Goal: Task Accomplishment & Management: Complete application form

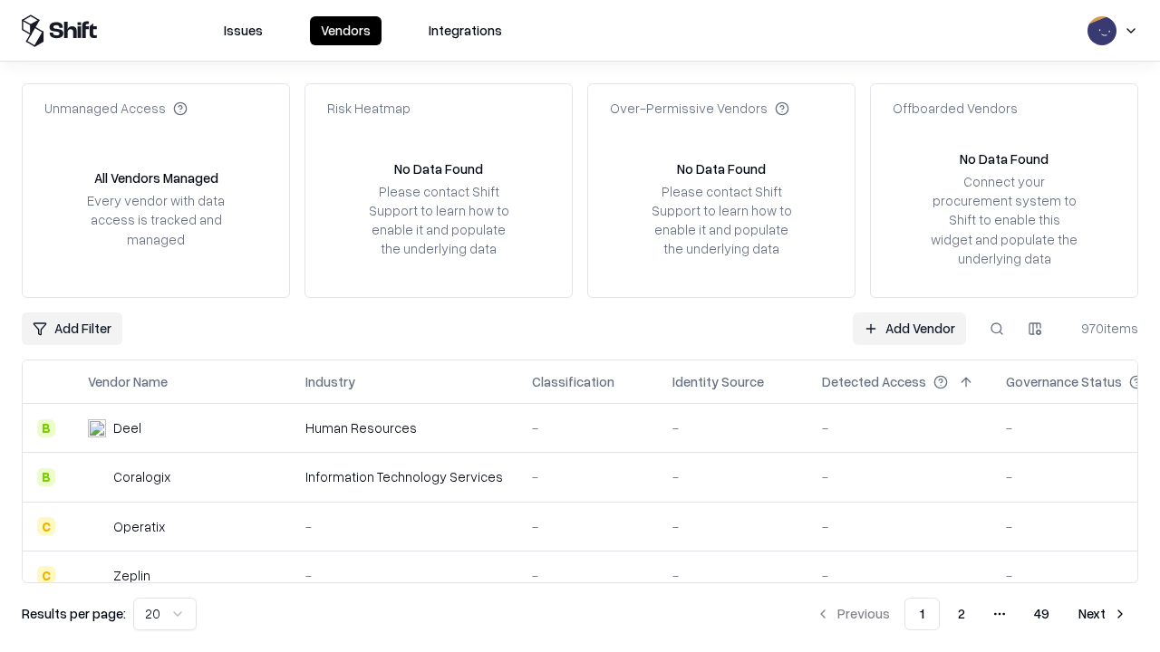
click at [909, 328] on link "Add Vendor" at bounding box center [908, 329] width 113 height 33
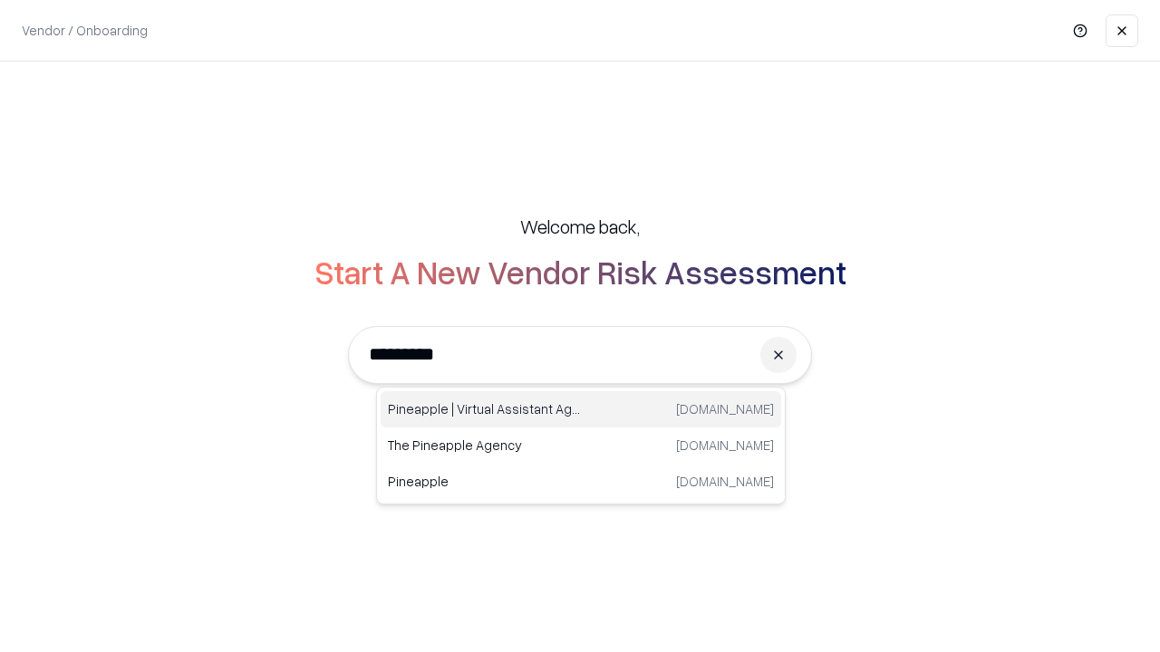
click at [581, 409] on div "Pineapple | Virtual Assistant Agency [DOMAIN_NAME]" at bounding box center [580, 409] width 400 height 36
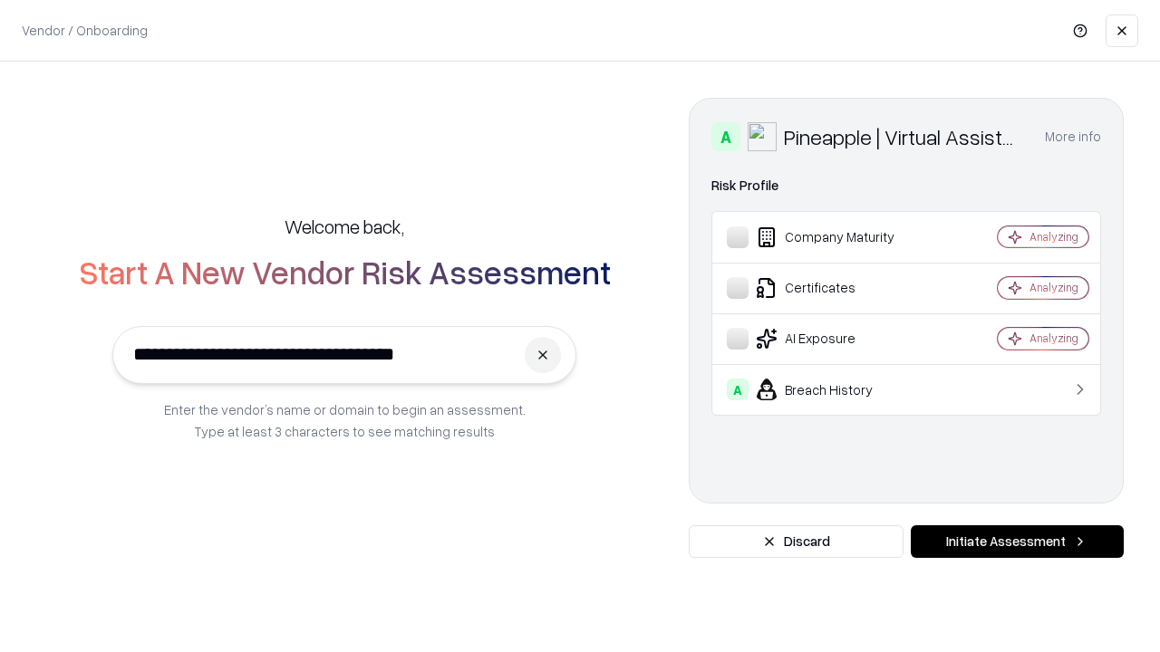
type input "**********"
click at [1016, 542] on button "Initiate Assessment" at bounding box center [1016, 541] width 213 height 33
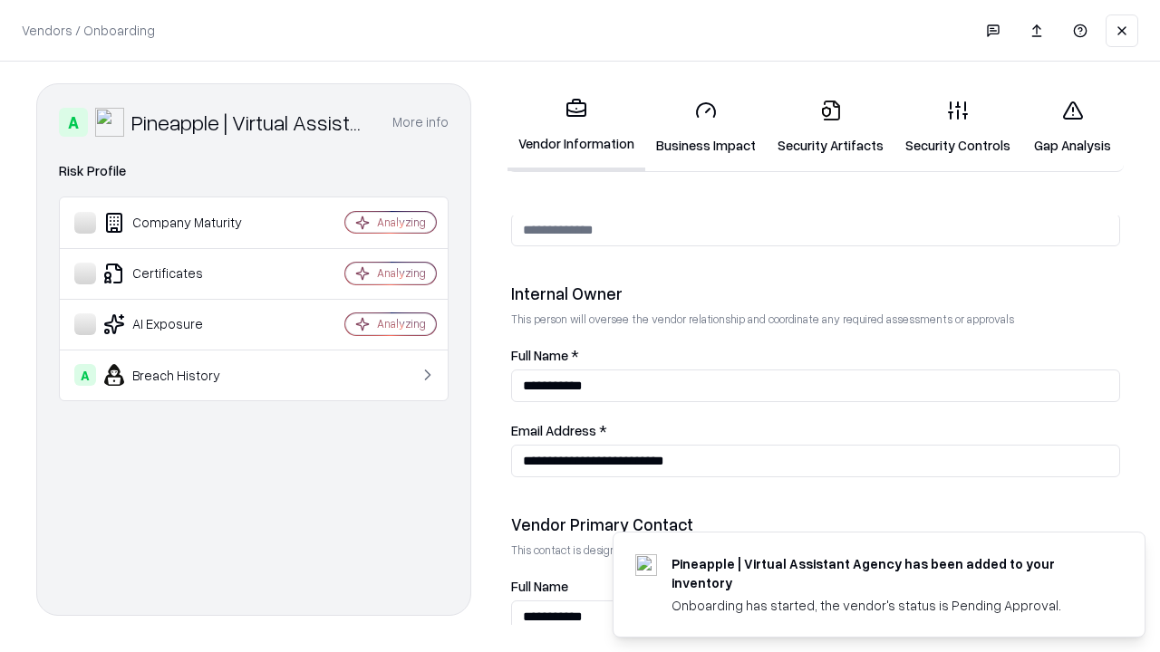
scroll to position [939, 0]
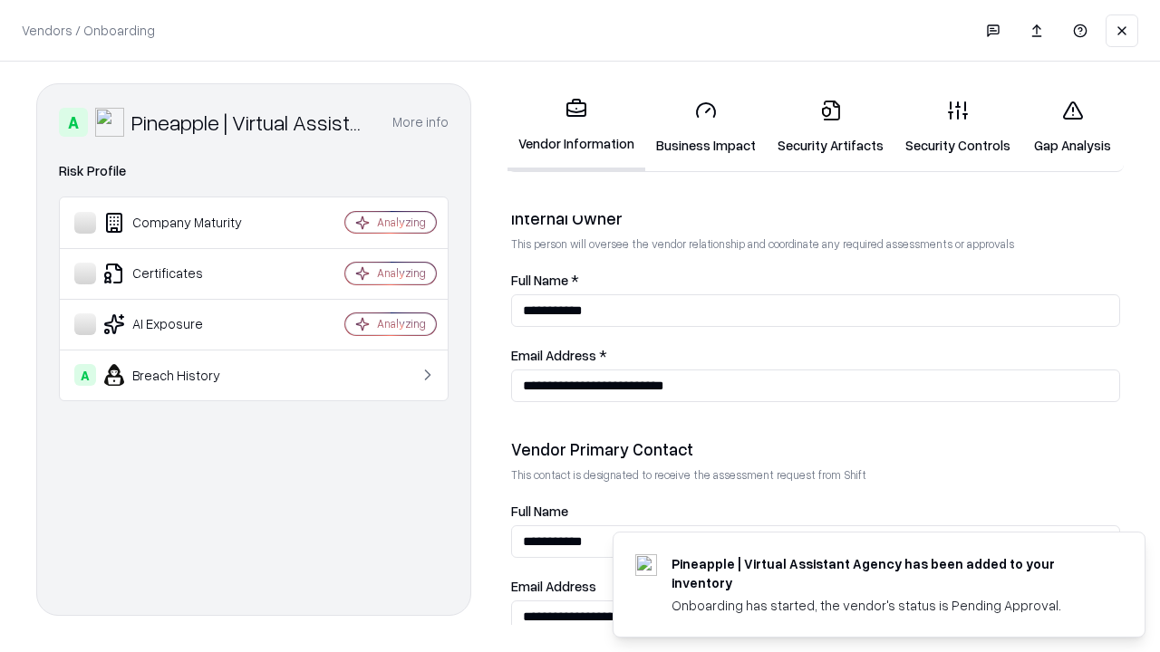
click at [706, 127] on link "Business Impact" at bounding box center [705, 127] width 121 height 84
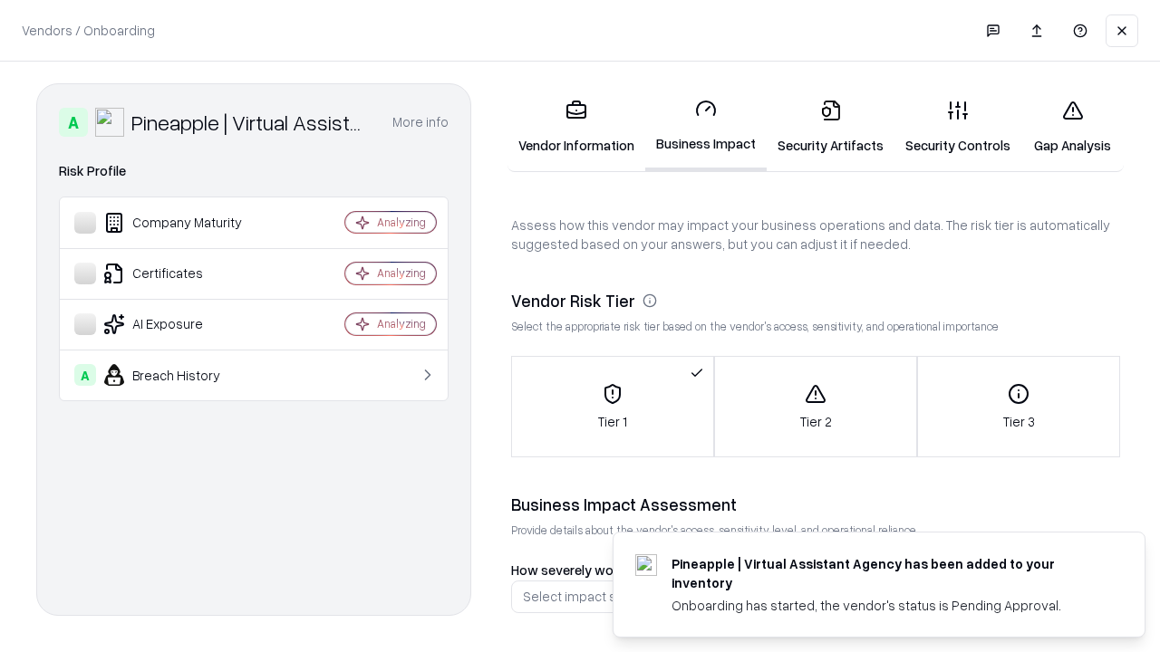
click at [830, 127] on link "Security Artifacts" at bounding box center [830, 127] width 128 height 84
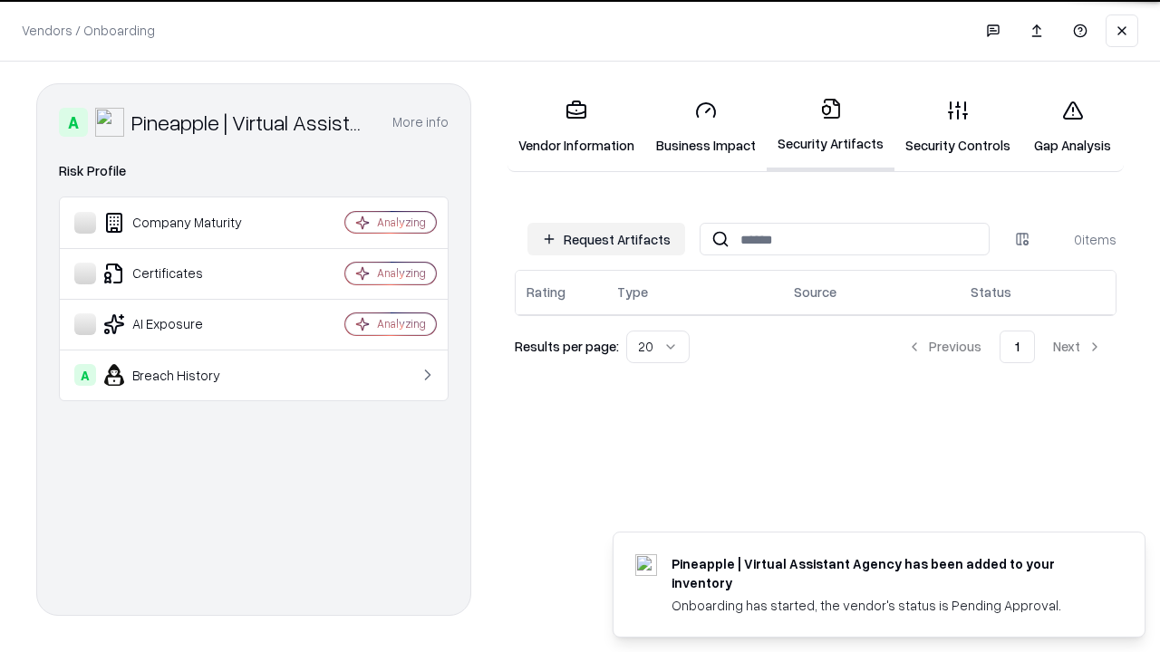
click at [606, 239] on button "Request Artifacts" at bounding box center [606, 239] width 158 height 33
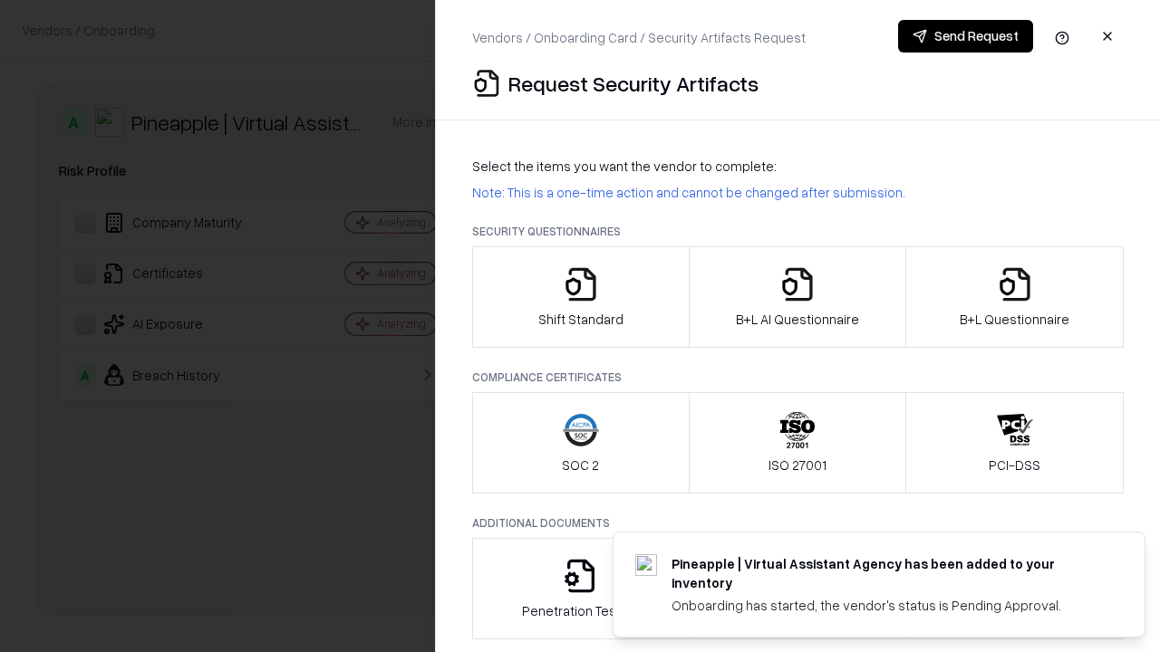
click at [580, 297] on icon "button" at bounding box center [581, 284] width 36 height 36
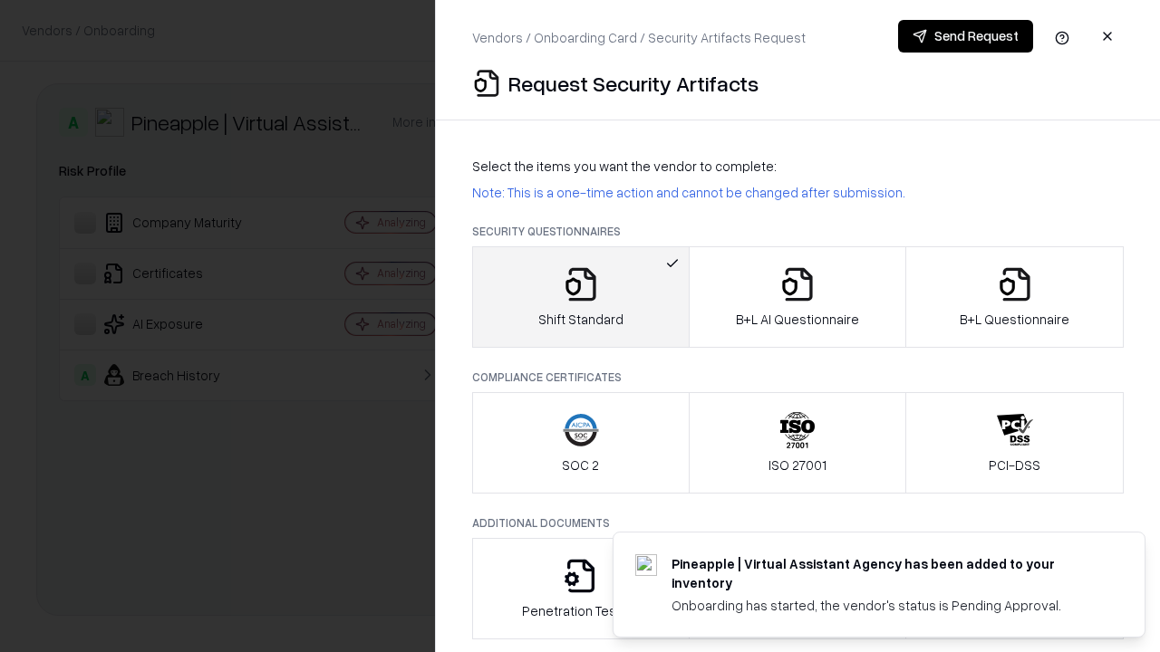
click at [965, 36] on button "Send Request" at bounding box center [965, 36] width 135 height 33
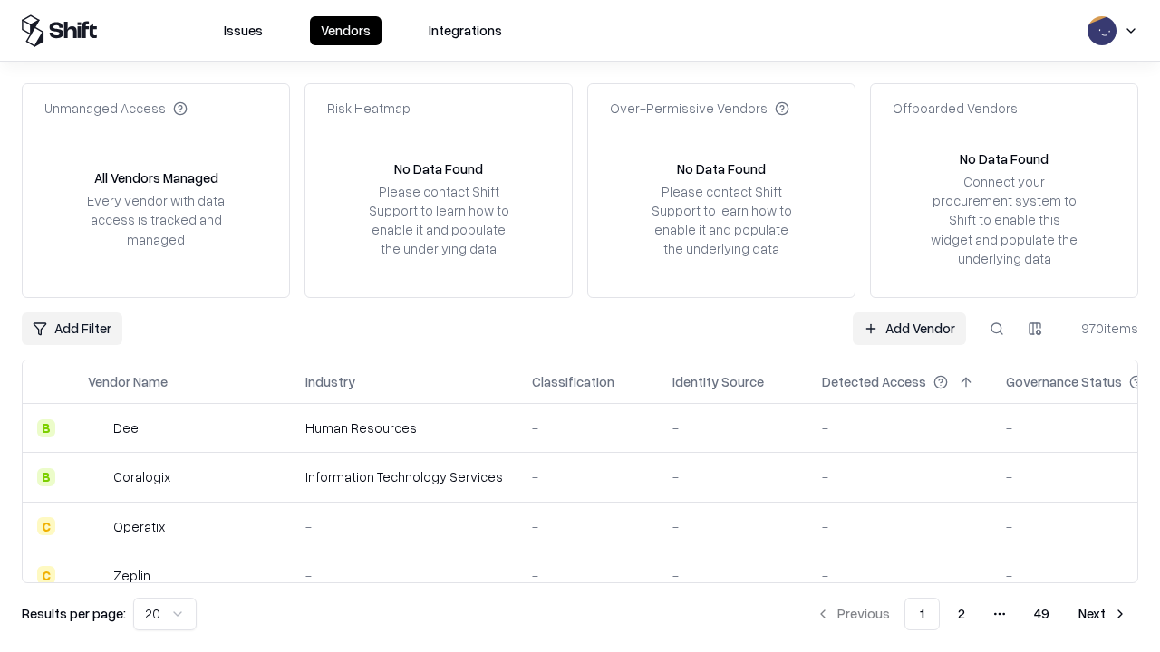
click at [997, 328] on button at bounding box center [996, 329] width 33 height 33
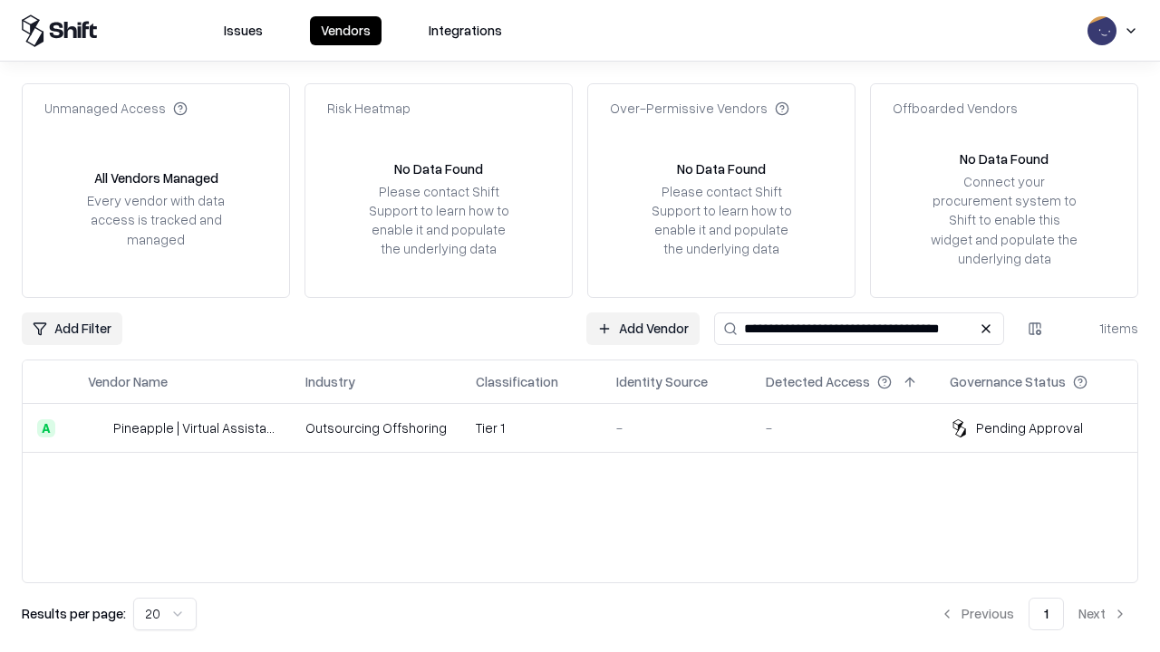
type input "**********"
click at [591, 428] on td "Tier 1" at bounding box center [531, 428] width 140 height 49
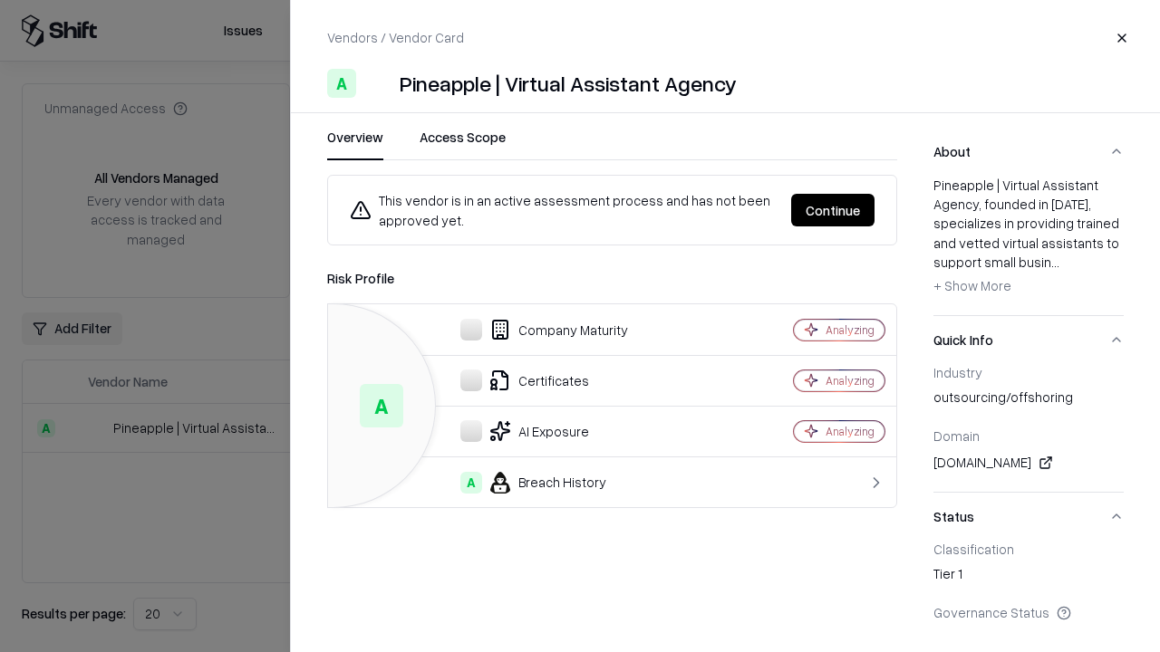
click at [833, 210] on button "Continue" at bounding box center [832, 210] width 83 height 33
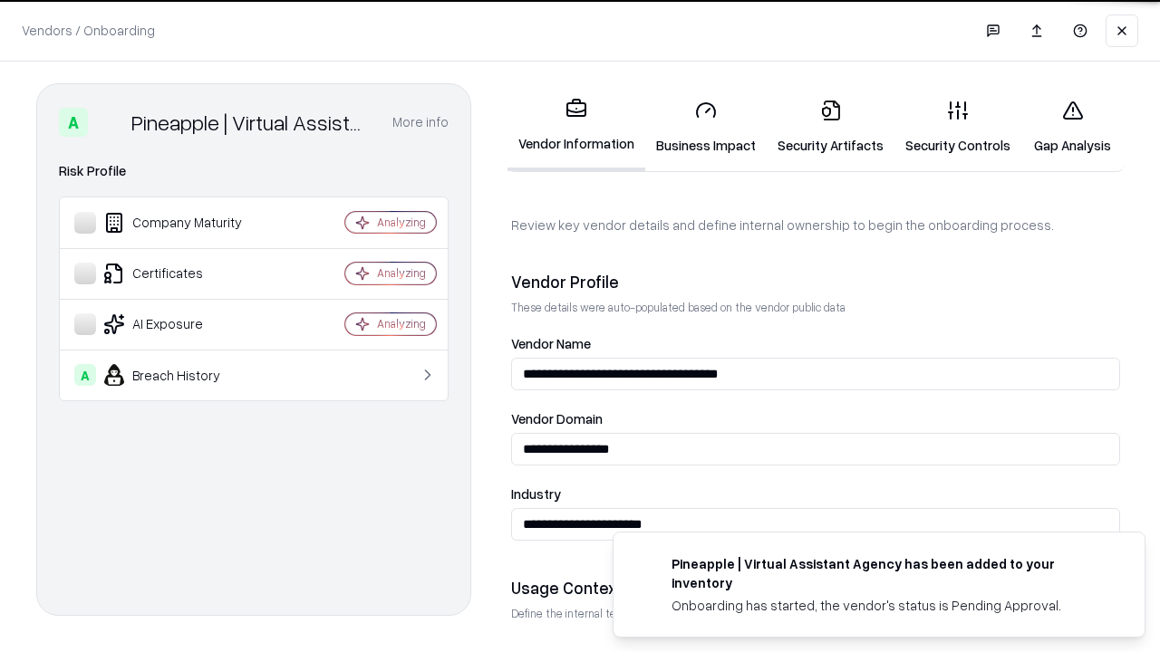
click at [830, 127] on link "Security Artifacts" at bounding box center [830, 127] width 128 height 84
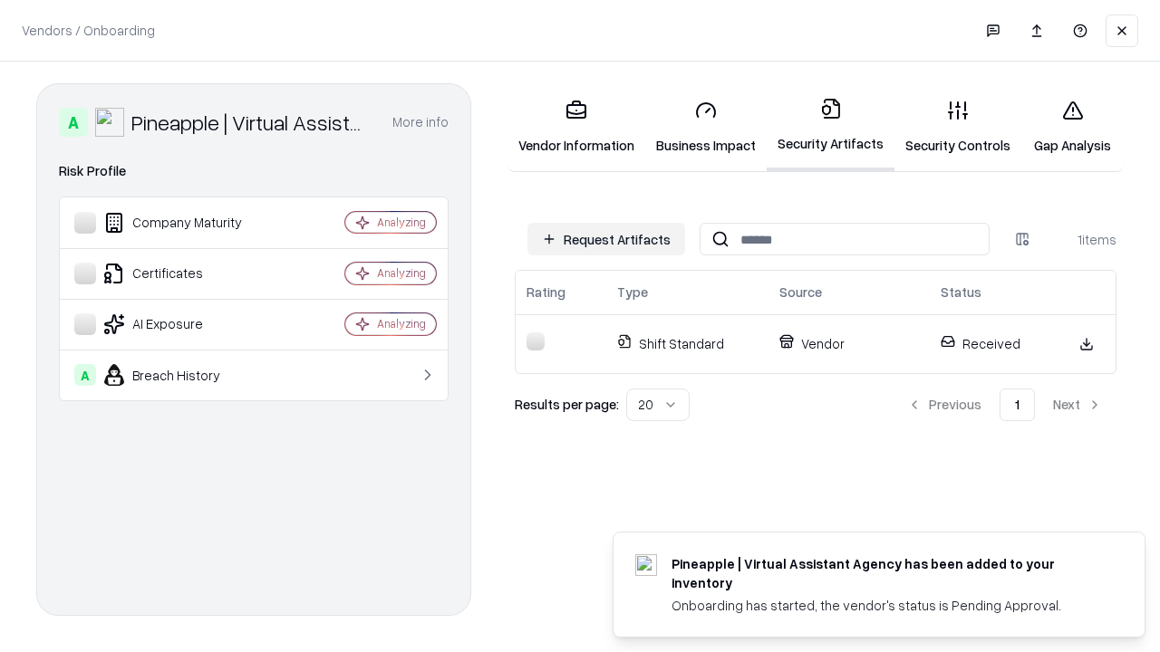
click at [1072, 127] on link "Gap Analysis" at bounding box center [1072, 127] width 102 height 84
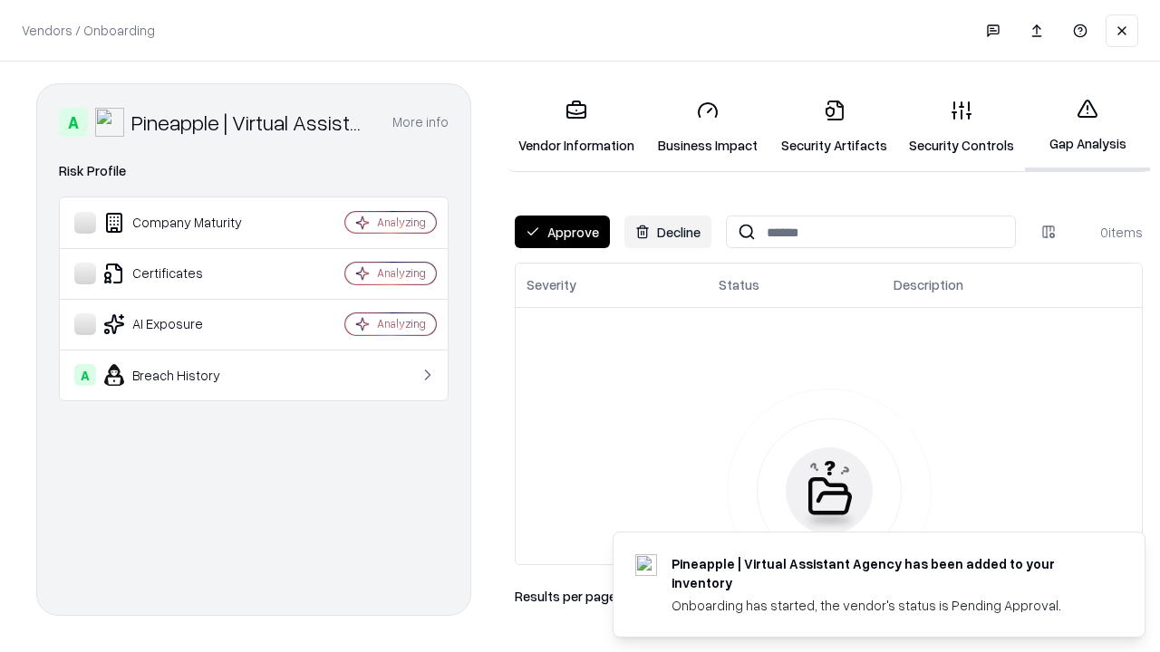
click at [562, 232] on button "Approve" at bounding box center [562, 232] width 95 height 33
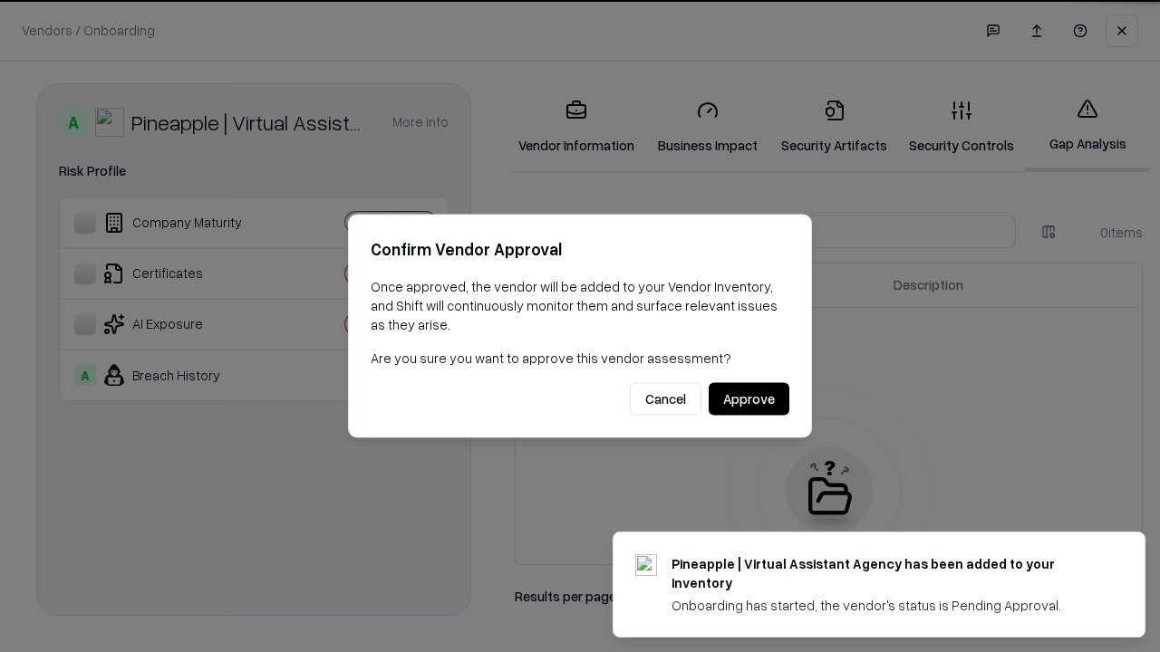
click at [748, 399] on button "Approve" at bounding box center [748, 399] width 81 height 33
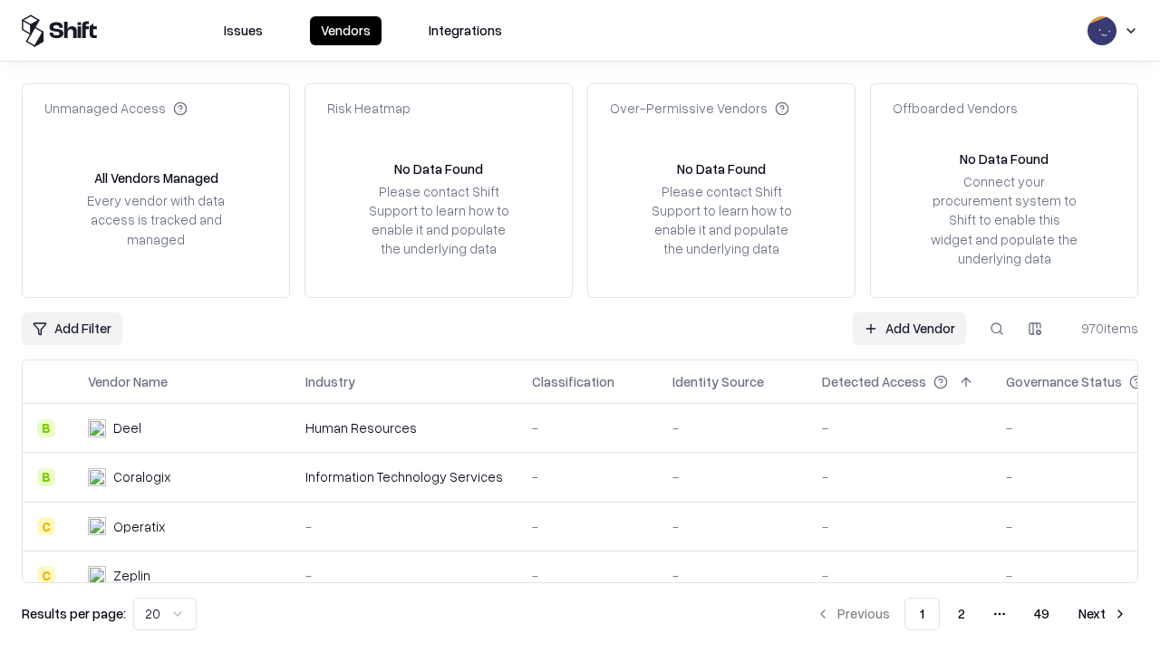
type input "**********"
click at [909, 328] on link "Add Vendor" at bounding box center [908, 329] width 113 height 33
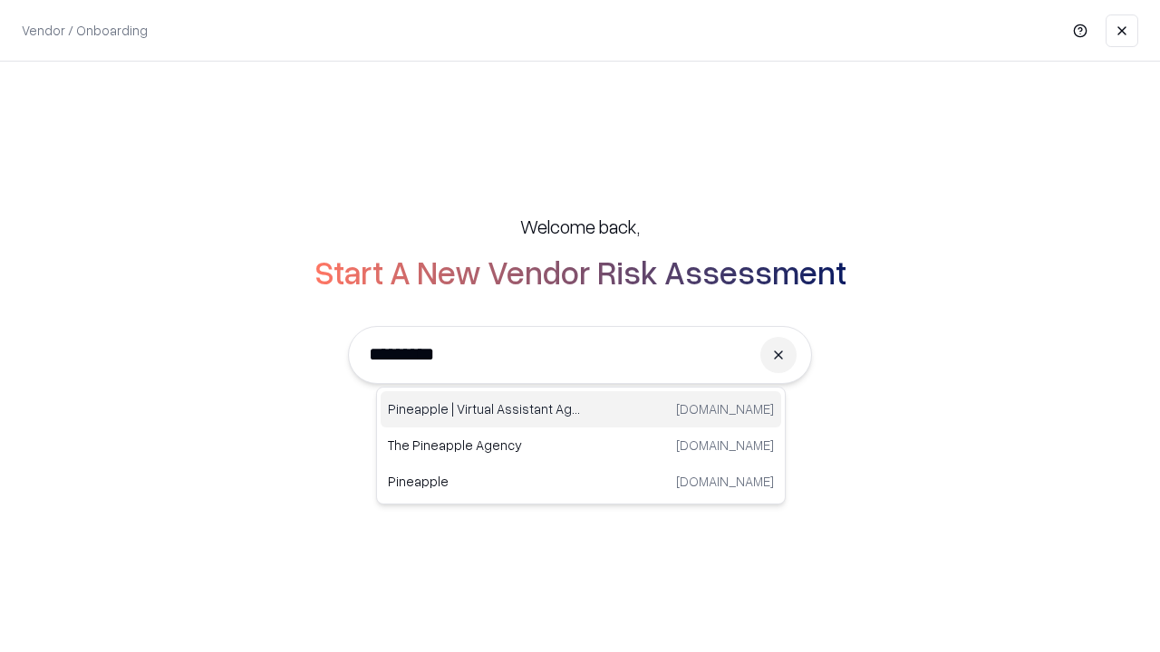
click at [581, 409] on div "Pineapple | Virtual Assistant Agency [DOMAIN_NAME]" at bounding box center [580, 409] width 400 height 36
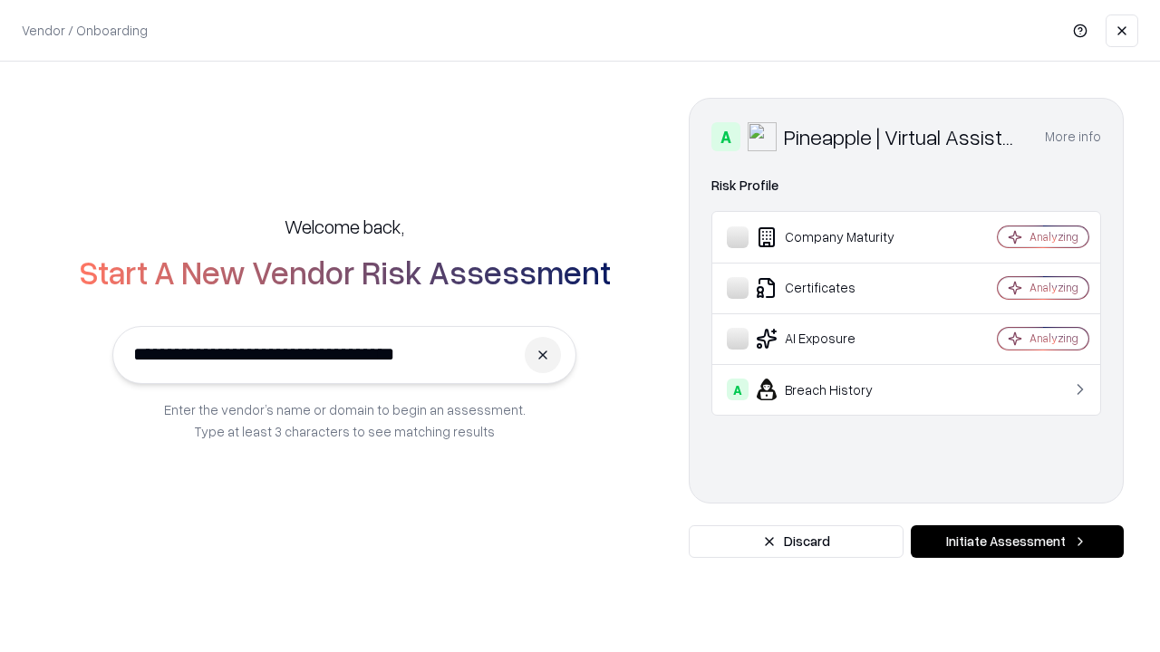
type input "**********"
click at [1016, 542] on button "Initiate Assessment" at bounding box center [1016, 541] width 213 height 33
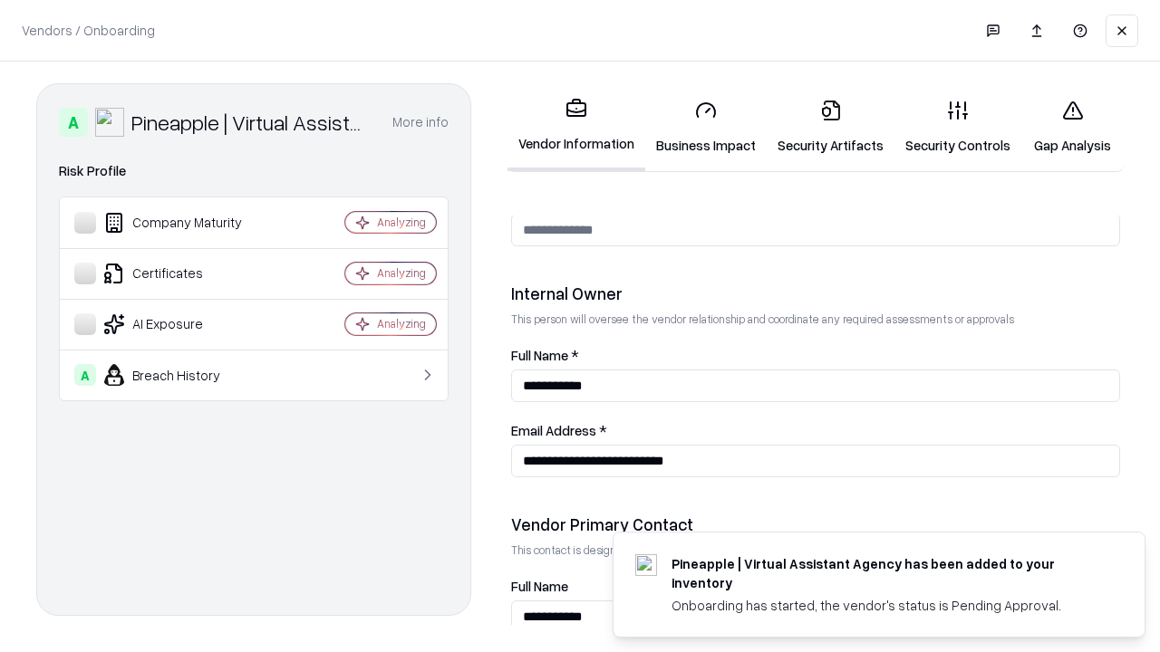
scroll to position [939, 0]
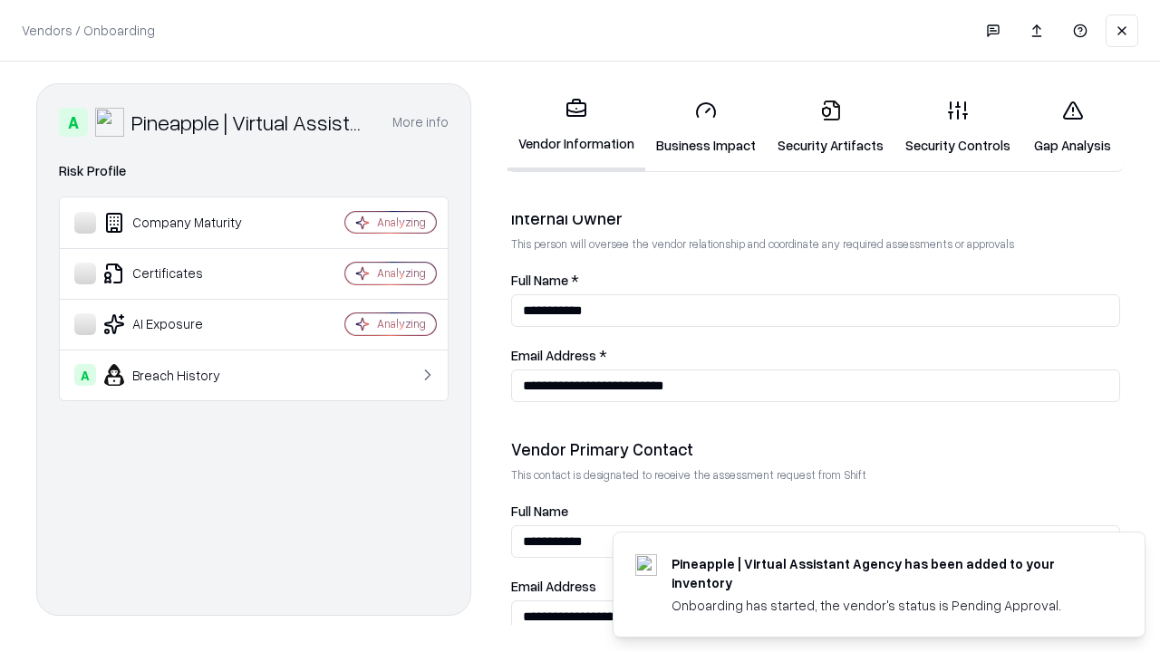
click at [1072, 127] on link "Gap Analysis" at bounding box center [1072, 127] width 102 height 84
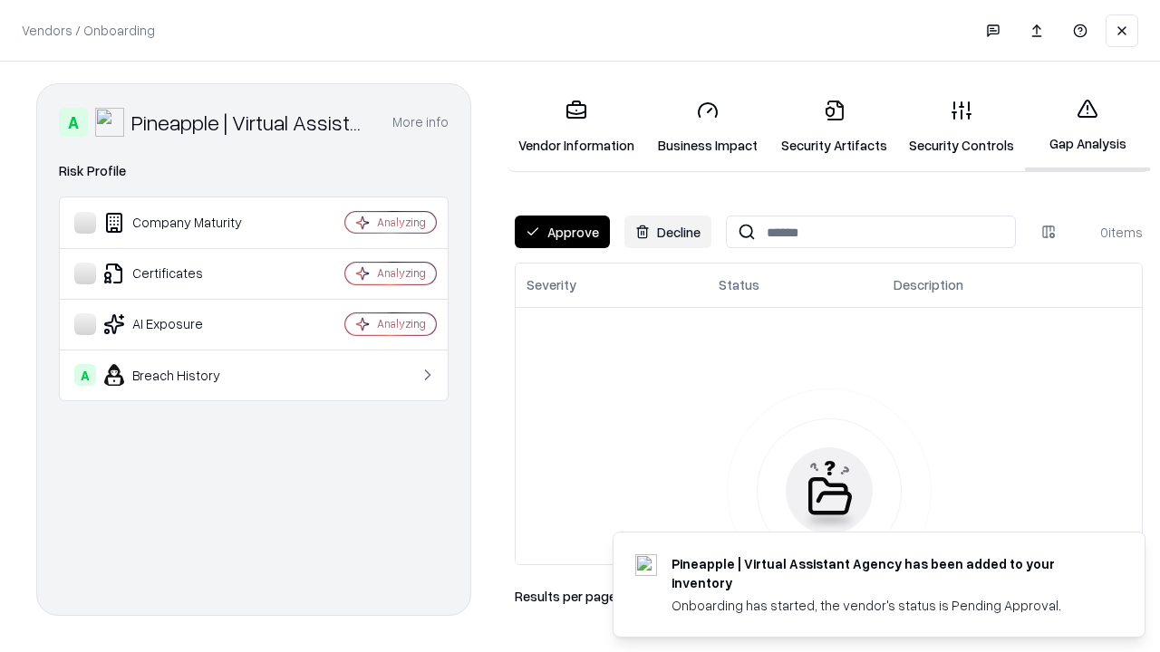
click at [562, 232] on button "Approve" at bounding box center [562, 232] width 95 height 33
